Goal: Use online tool/utility: Use online tool/utility

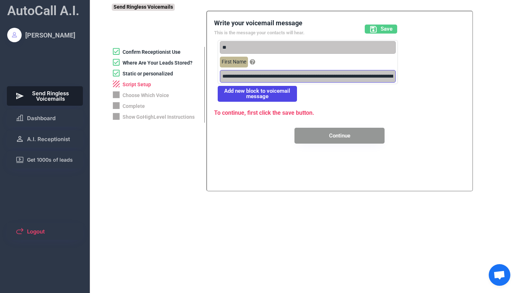
scroll to position [172, 0]
type input "**"
click at [293, 78] on input "input" at bounding box center [305, 76] width 171 height 13
click at [379, 78] on input "input" at bounding box center [305, 76] width 171 height 13
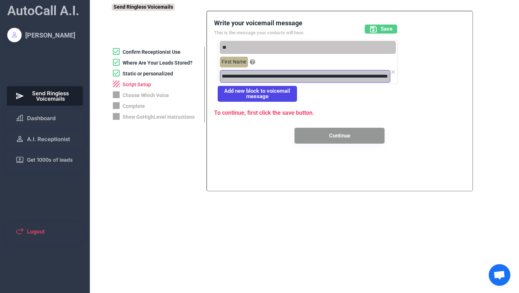
click at [387, 76] on input "input" at bounding box center [305, 76] width 171 height 13
click at [388, 79] on input "input" at bounding box center [305, 76] width 171 height 13
click at [385, 30] on span "Save" at bounding box center [387, 28] width 12 height 5
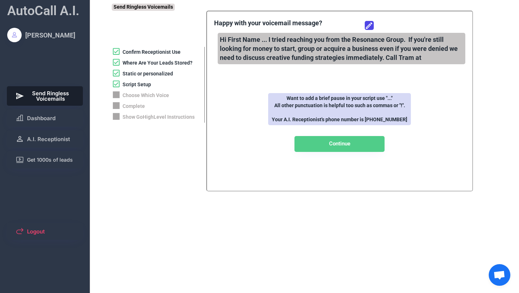
click at [319, 47] on div "Hi First Name ... I tried reaching you from the Resonance Group. If you're stil…" at bounding box center [342, 49] width 248 height 32
click at [373, 27] on icon at bounding box center [369, 25] width 9 height 9
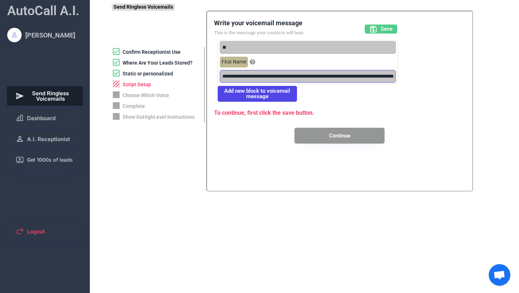
type input "**********"
type input "**"
click at [294, 76] on input "input" at bounding box center [305, 76] width 171 height 13
click at [307, 78] on input "input" at bounding box center [305, 76] width 171 height 13
click at [388, 78] on input "input" at bounding box center [305, 76] width 171 height 13
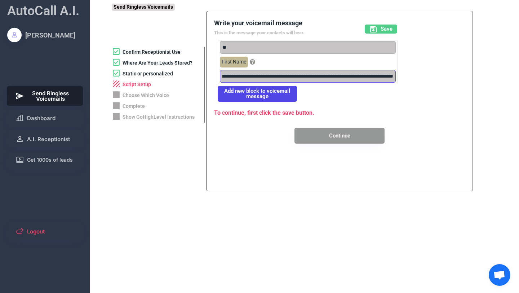
scroll to position [0, 243]
click at [343, 74] on input "input" at bounding box center [305, 76] width 171 height 13
click at [388, 75] on input "input" at bounding box center [305, 76] width 171 height 13
click at [389, 76] on input "input" at bounding box center [305, 76] width 171 height 13
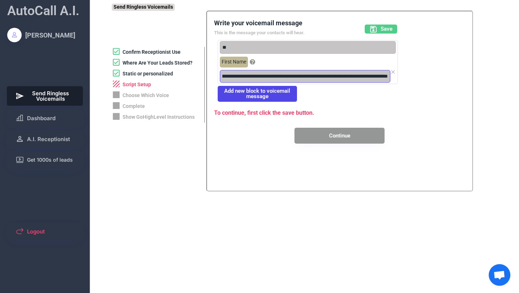
click at [293, 78] on input "input" at bounding box center [305, 76] width 171 height 13
click at [389, 77] on input "input" at bounding box center [305, 76] width 171 height 13
click at [371, 77] on input "input" at bounding box center [305, 76] width 171 height 13
click at [389, 77] on input "input" at bounding box center [305, 76] width 171 height 13
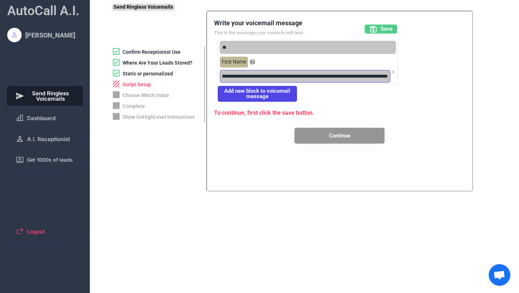
click at [387, 77] on input "input" at bounding box center [305, 76] width 171 height 13
click at [380, 30] on button "Save" at bounding box center [381, 29] width 32 height 9
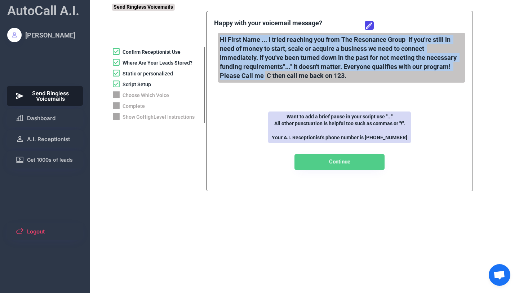
drag, startPoint x: 220, startPoint y: 39, endPoint x: 264, endPoint y: 77, distance: 58.3
click at [264, 76] on div "Hi First Name ... I tried reaching you from The Resonance Group If you're still…" at bounding box center [342, 58] width 248 height 50
copy div "Hi First Name ... I tried reaching you from The Resonance Group If you're still…"
click at [366, 27] on icon at bounding box center [369, 25] width 9 height 9
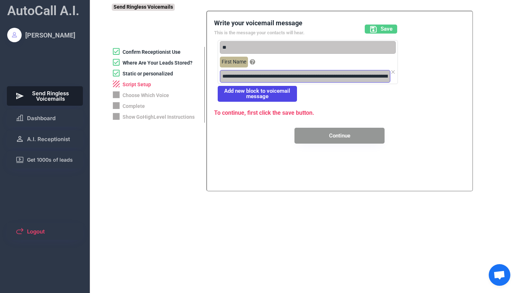
click at [363, 76] on input "input" at bounding box center [305, 76] width 171 height 13
type input "**********"
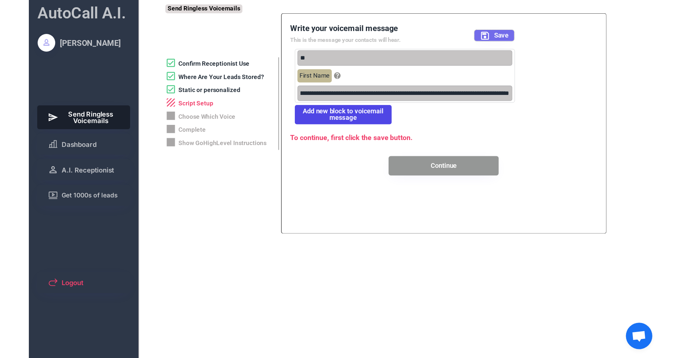
scroll to position [0, 0]
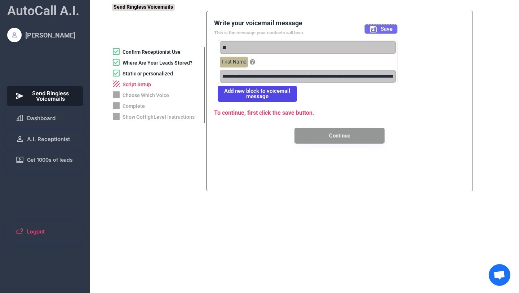
click at [385, 30] on span "Save" at bounding box center [387, 28] width 12 height 5
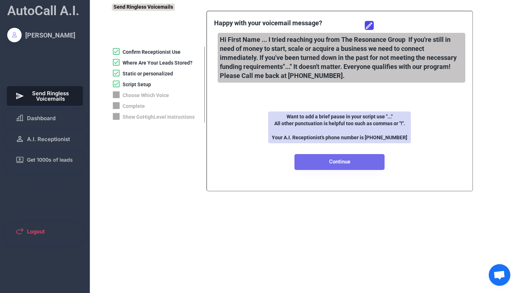
click at [339, 163] on button "Continue" at bounding box center [340, 162] width 90 height 16
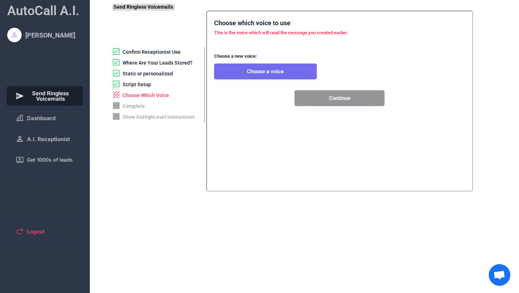
click at [286, 71] on button "Choose a voice" at bounding box center [265, 71] width 103 height 16
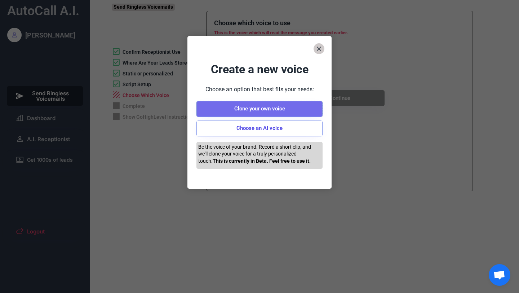
click at [293, 106] on button "Clone your own voice" at bounding box center [259, 109] width 126 height 16
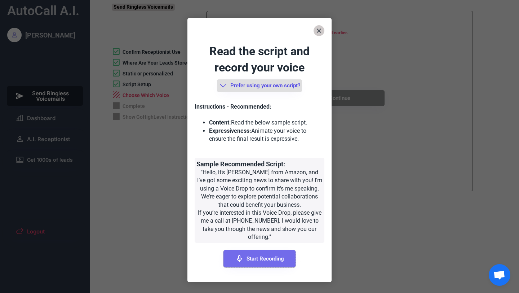
click at [275, 250] on button "Start Recording" at bounding box center [260, 258] width 72 height 17
click at [275, 250] on button "End Recording" at bounding box center [260, 258] width 72 height 17
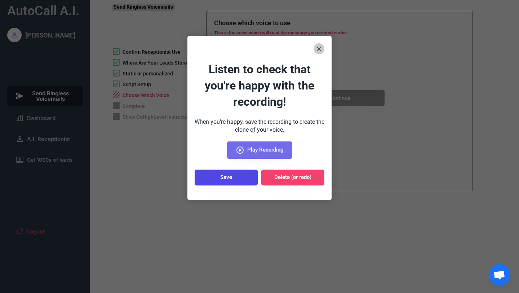
click at [244, 147] on icon at bounding box center [240, 150] width 9 height 9
click at [252, 150] on span "Play Recording" at bounding box center [265, 149] width 36 height 5
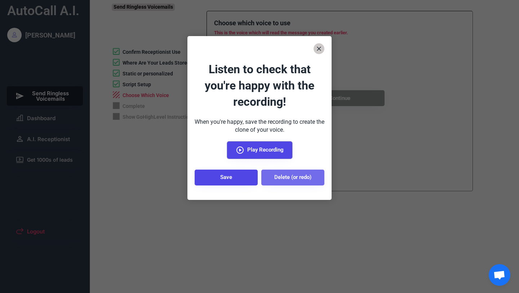
click at [282, 177] on button "Delete (or redo)" at bounding box center [292, 177] width 63 height 16
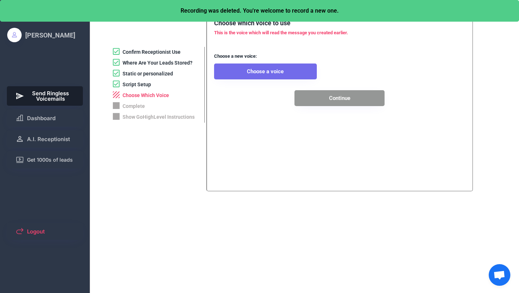
click at [274, 74] on button "Choose a voice" at bounding box center [265, 71] width 103 height 16
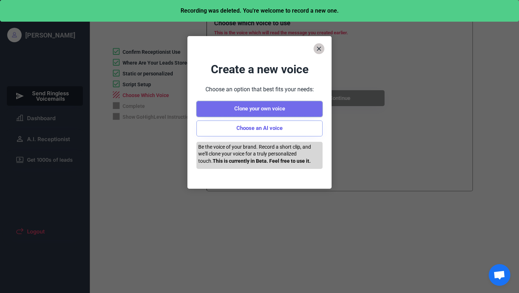
click at [277, 107] on button "Clone your own voice" at bounding box center [259, 109] width 126 height 16
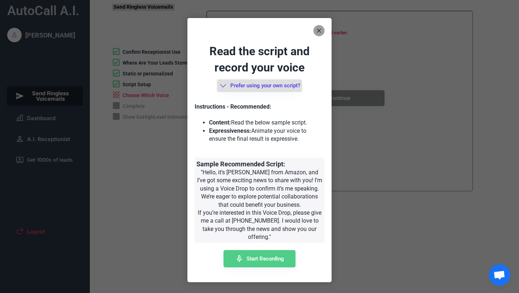
click at [318, 31] on icon at bounding box center [318, 30] width 7 height 7
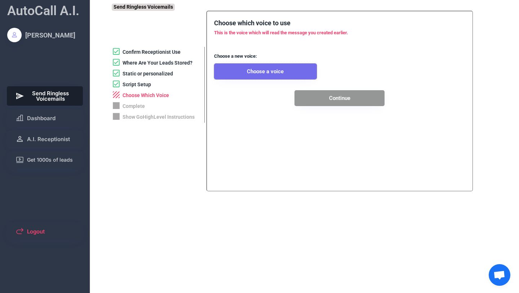
click at [278, 71] on button "Choose a voice" at bounding box center [265, 71] width 103 height 16
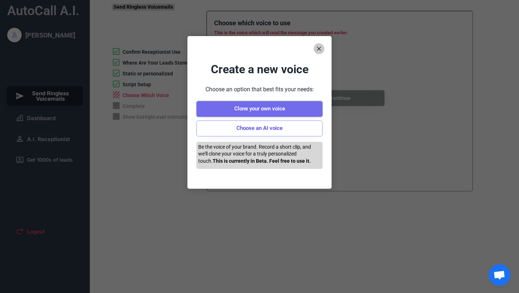
click at [264, 109] on button "Clone your own voice" at bounding box center [259, 109] width 126 height 16
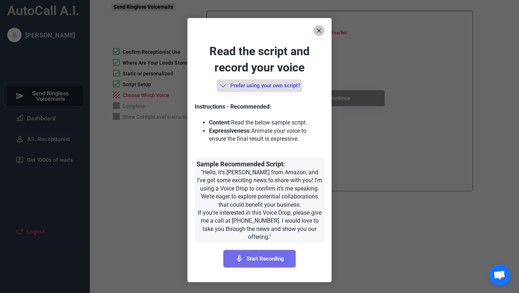
click at [267, 254] on button "Start Recording" at bounding box center [260, 258] width 72 height 17
click at [264, 253] on button "End Recording" at bounding box center [260, 258] width 72 height 17
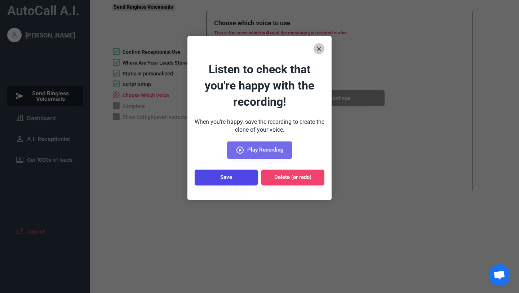
click at [260, 142] on button "Play Recording" at bounding box center [259, 149] width 65 height 17
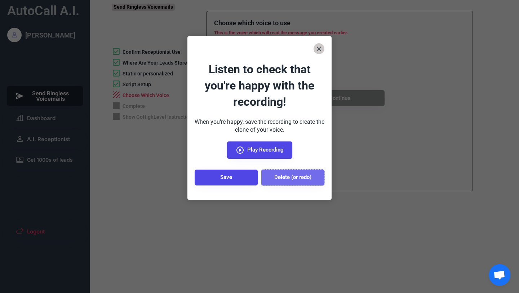
click at [281, 176] on button "Delete (or redo)" at bounding box center [292, 177] width 63 height 16
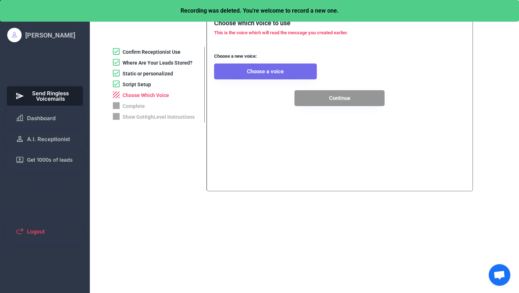
click at [264, 72] on button "Choose a voice" at bounding box center [265, 71] width 103 height 16
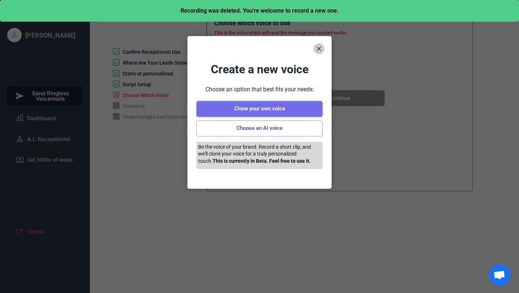
click at [255, 109] on button "Clone your own voice" at bounding box center [259, 109] width 126 height 16
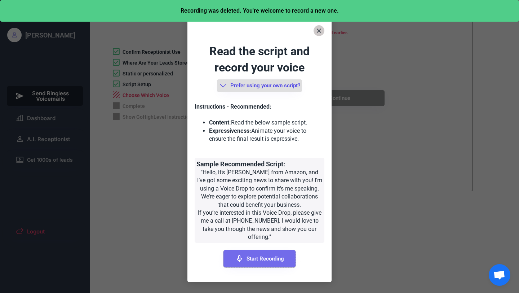
click at [252, 250] on button "Start Recording" at bounding box center [260, 258] width 72 height 17
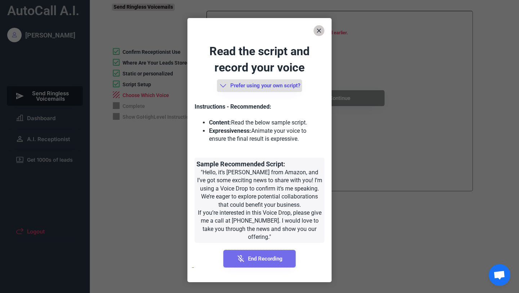
click at [252, 256] on span "End Recording" at bounding box center [265, 258] width 35 height 5
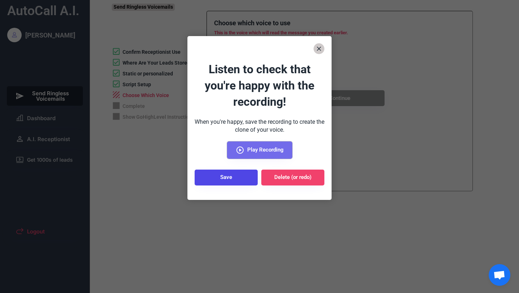
click at [255, 149] on span "Play Recording" at bounding box center [265, 149] width 36 height 5
click at [243, 149] on use at bounding box center [240, 149] width 7 height 7
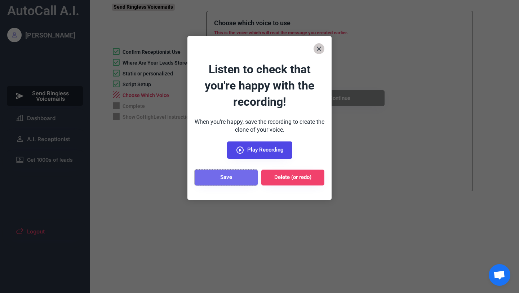
click at [225, 175] on button "Save" at bounding box center [226, 177] width 63 height 16
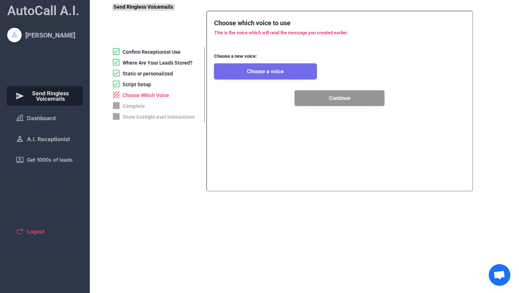
click at [255, 70] on button "Choose a voice" at bounding box center [265, 71] width 103 height 16
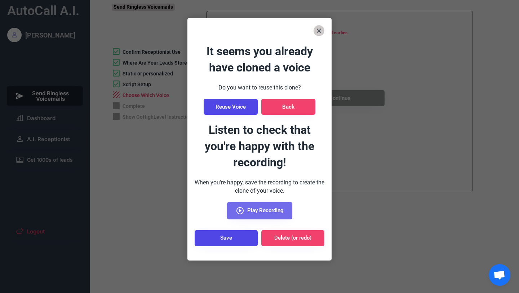
click at [253, 209] on span "Play Recording" at bounding box center [265, 210] width 36 height 5
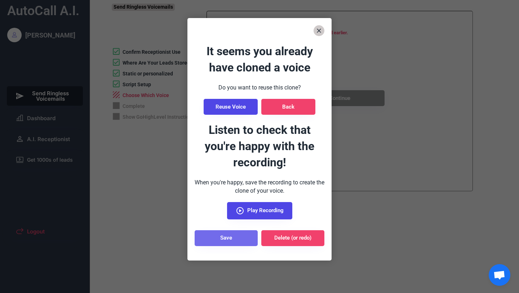
click at [235, 242] on button "Save" at bounding box center [226, 238] width 63 height 16
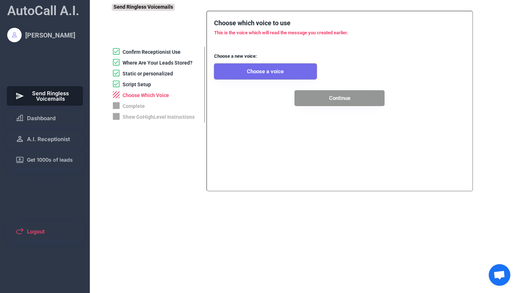
click at [301, 74] on button "Choose a voice" at bounding box center [265, 71] width 103 height 16
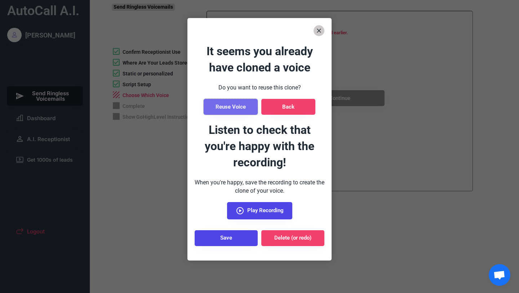
click at [233, 105] on button "Reuse Voice" at bounding box center [231, 107] width 54 height 16
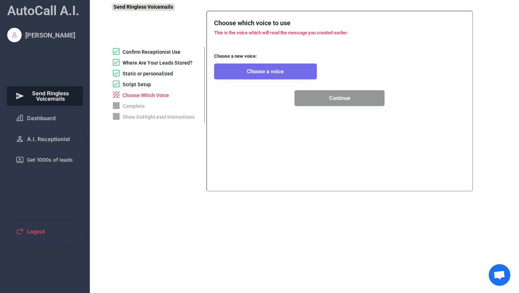
click at [305, 75] on button "Choose a voice" at bounding box center [265, 71] width 103 height 16
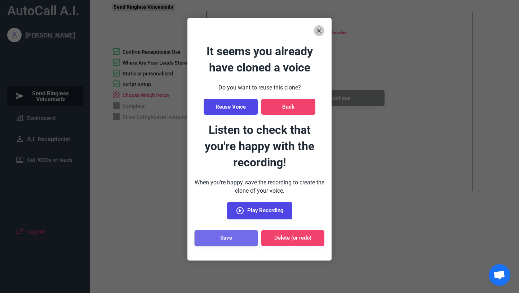
click at [230, 237] on button "Save" at bounding box center [226, 238] width 63 height 16
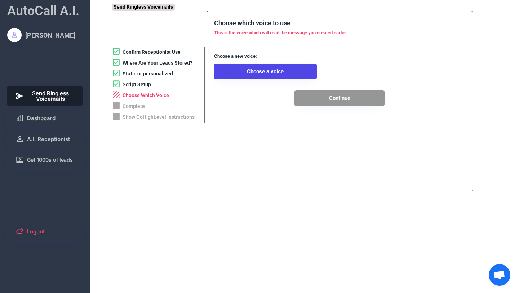
click at [503, 65] on div "**********" at bounding box center [314, 101] width 404 height 180
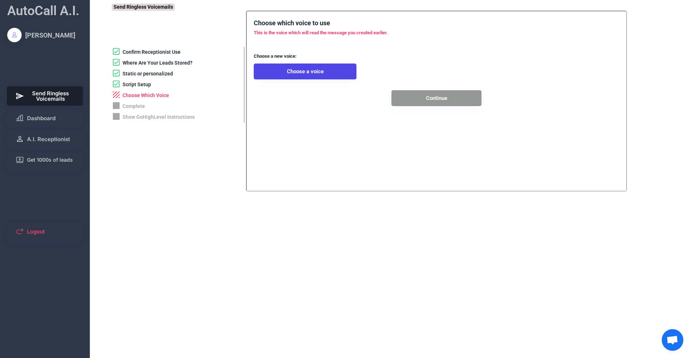
click at [335, 67] on button "Choose a voice" at bounding box center [305, 71] width 103 height 16
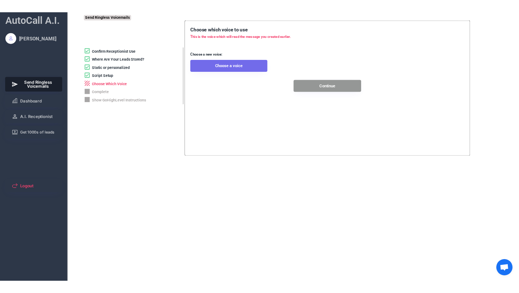
scroll to position [143, 0]
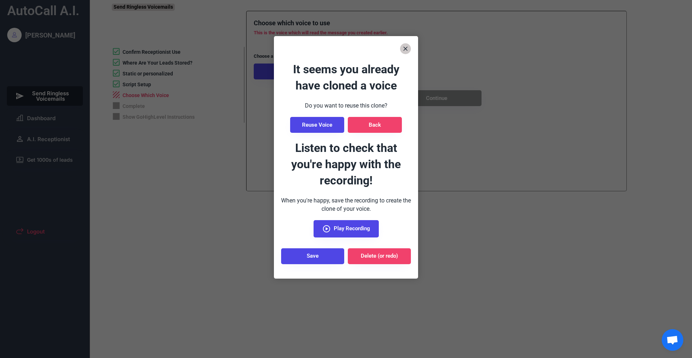
click at [318, 71] on font "It seems you already have cloned a voice" at bounding box center [347, 77] width 109 height 30
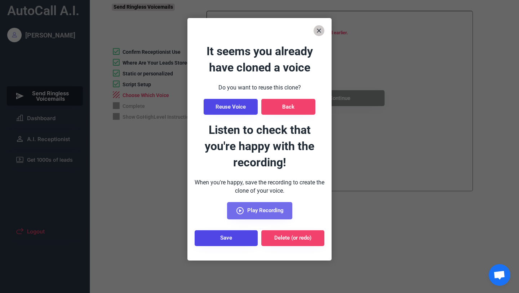
click at [275, 79] on div "It seems you already have cloned a voice Do you want to [PERSON_NAME] this clon…" at bounding box center [260, 67] width 130 height 48
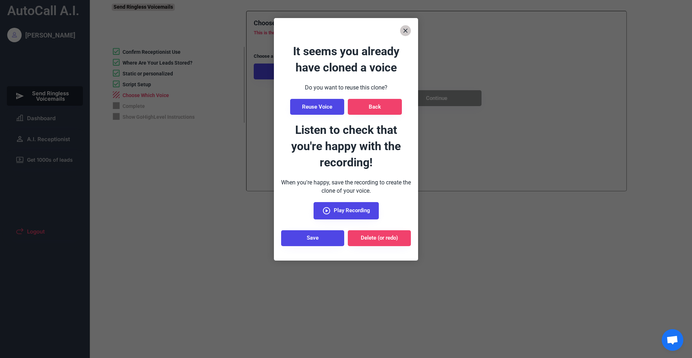
click at [519, 292] on html "**********" at bounding box center [346, 179] width 692 height 358
click at [281, 239] on button "Save" at bounding box center [312, 238] width 63 height 16
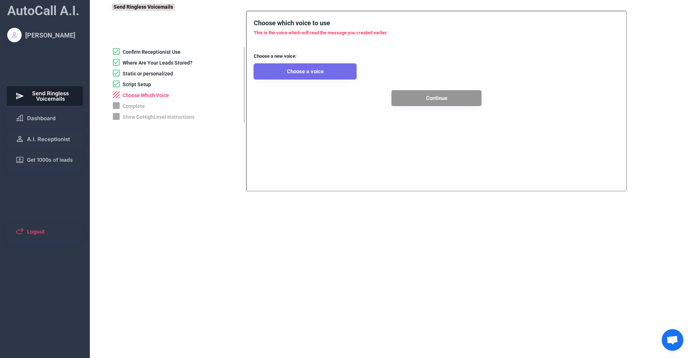
click at [324, 73] on button "Choose a voice" at bounding box center [305, 71] width 103 height 16
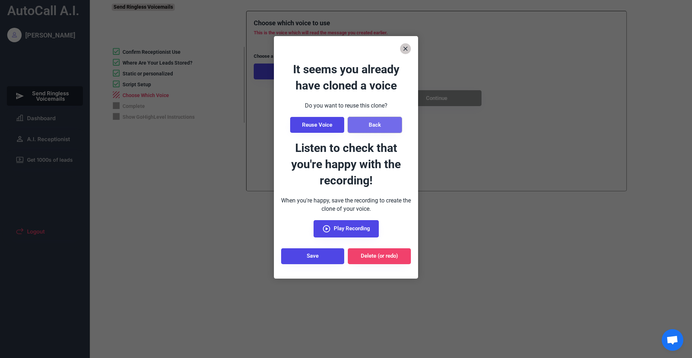
click at [370, 124] on button "Back" at bounding box center [375, 125] width 54 height 16
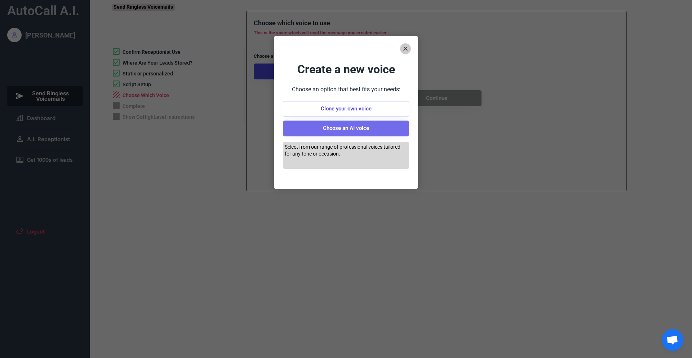
click at [376, 129] on button "Choose an AI voice" at bounding box center [346, 128] width 126 height 16
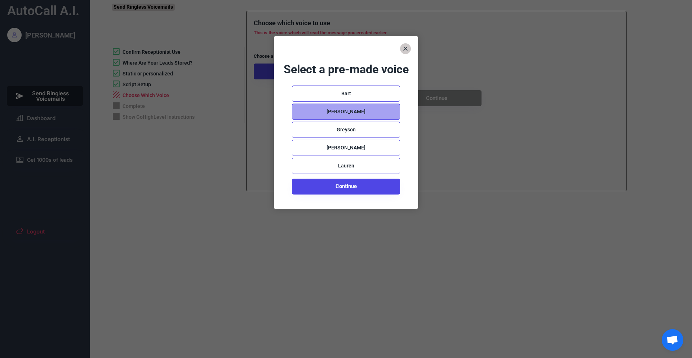
click at [362, 117] on div "[PERSON_NAME]" at bounding box center [346, 111] width 108 height 16
click at [309, 113] on use at bounding box center [308, 112] width 12 height 12
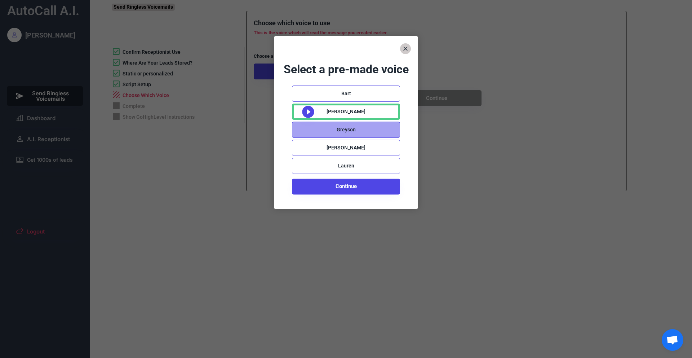
click at [308, 131] on div "Greyson" at bounding box center [346, 129] width 108 height 16
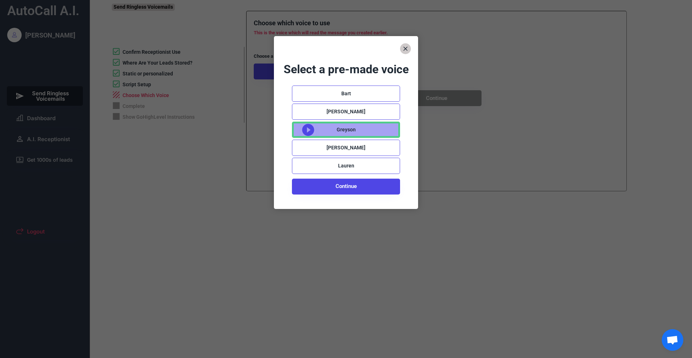
click at [308, 131] on icon at bounding box center [308, 130] width 14 height 14
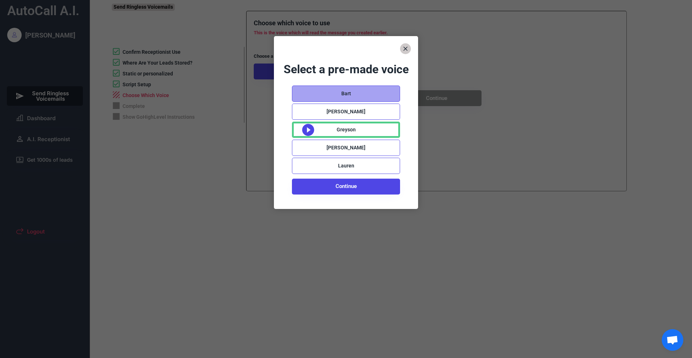
click at [332, 90] on div "Bart" at bounding box center [346, 93] width 108 height 16
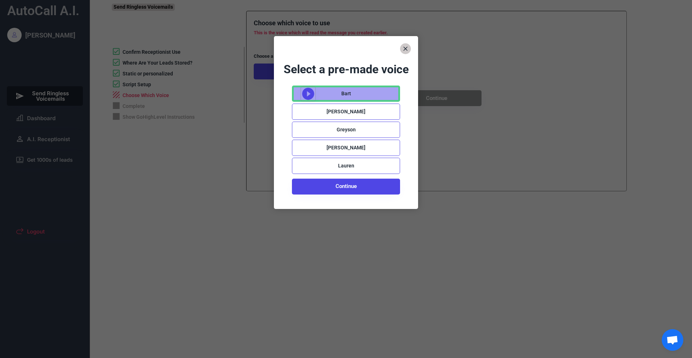
click at [310, 94] on use at bounding box center [308, 94] width 12 height 12
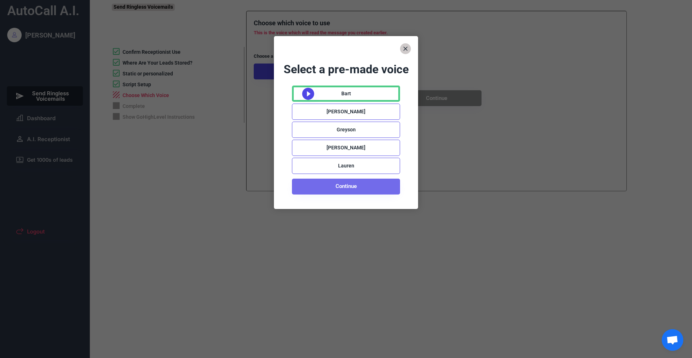
click at [326, 185] on button "Continue" at bounding box center [346, 186] width 108 height 16
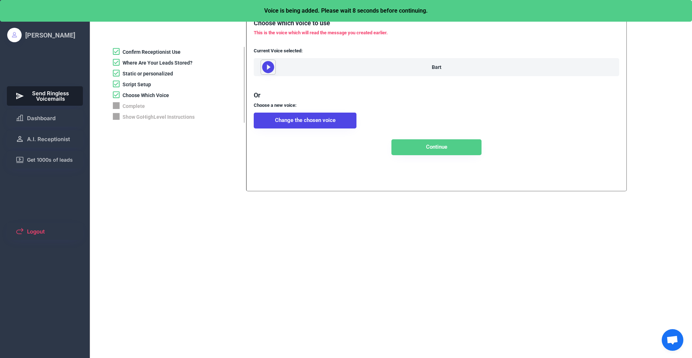
click at [267, 67] on icon at bounding box center [268, 67] width 14 height 14
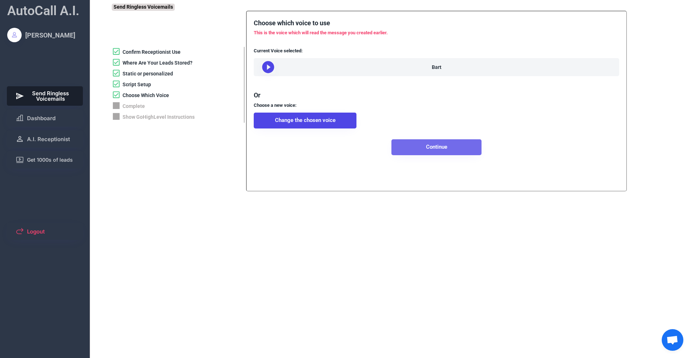
click at [439, 153] on button "Continue" at bounding box center [437, 147] width 90 height 16
